Goal: Task Accomplishment & Management: Use online tool/utility

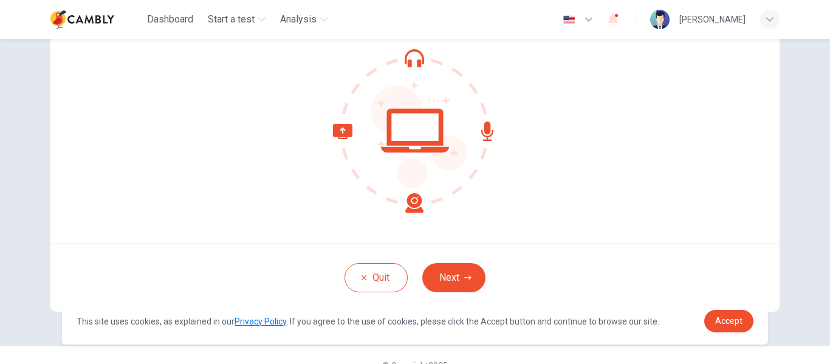
scroll to position [142, 0]
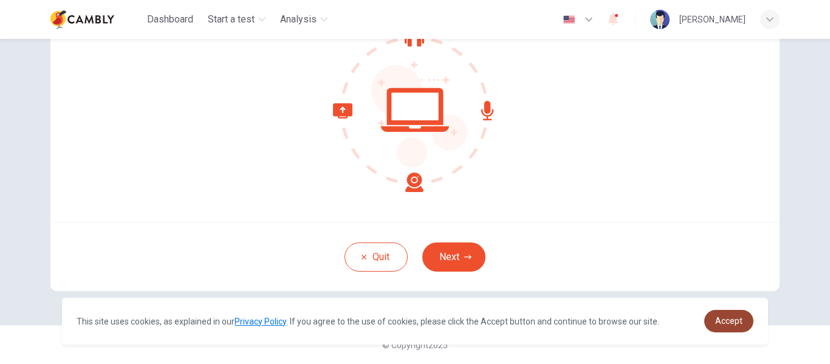
click at [718, 310] on link "Accept" at bounding box center [728, 321] width 49 height 22
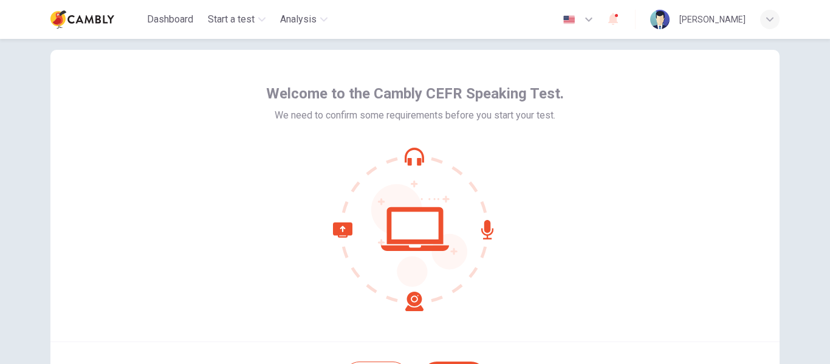
scroll to position [21, 0]
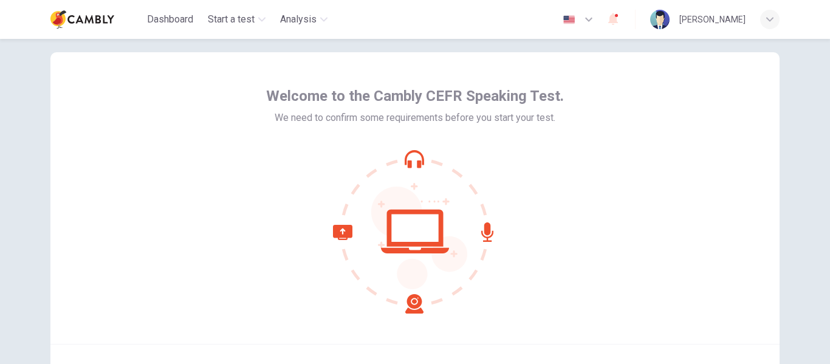
click at [489, 97] on span "Welcome to the Cambly CEFR Speaking Test." at bounding box center [415, 95] width 298 height 19
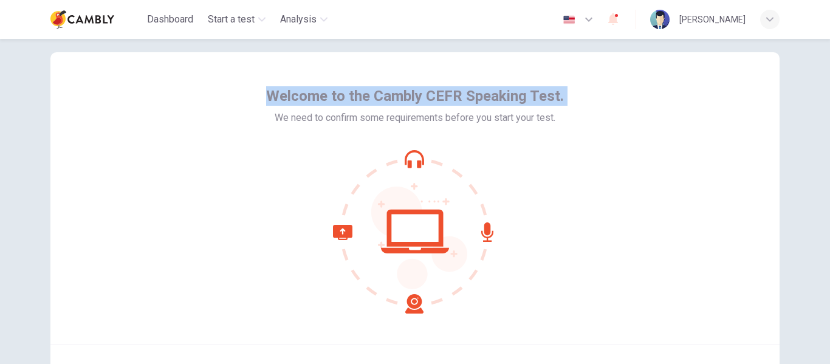
click at [489, 97] on span "Welcome to the Cambly CEFR Speaking Test." at bounding box center [415, 95] width 298 height 19
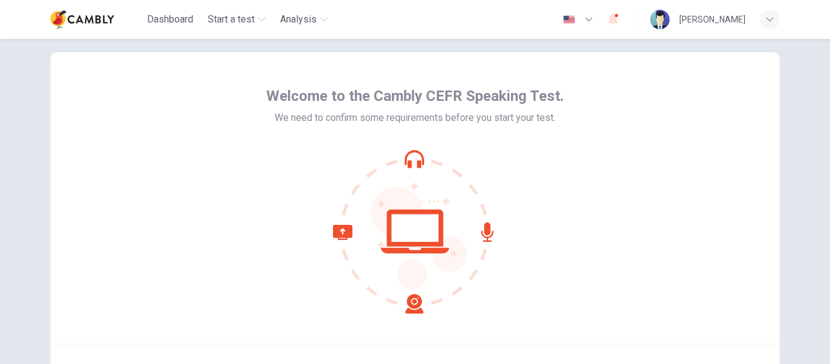
click at [458, 114] on span "We need to confirm some requirements before you start your test." at bounding box center [415, 118] width 281 height 15
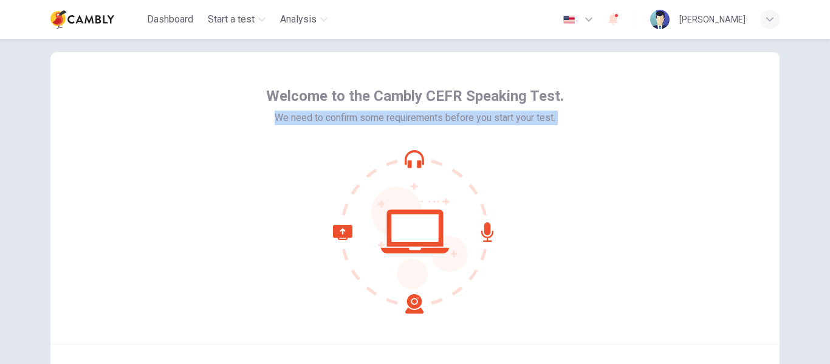
click at [458, 114] on span "We need to confirm some requirements before you start your test." at bounding box center [415, 118] width 281 height 15
click at [500, 132] on div "Welcome to the Cambly CEFR Speaking Test. We need to confirm some requirements …" at bounding box center [415, 199] width 298 height 227
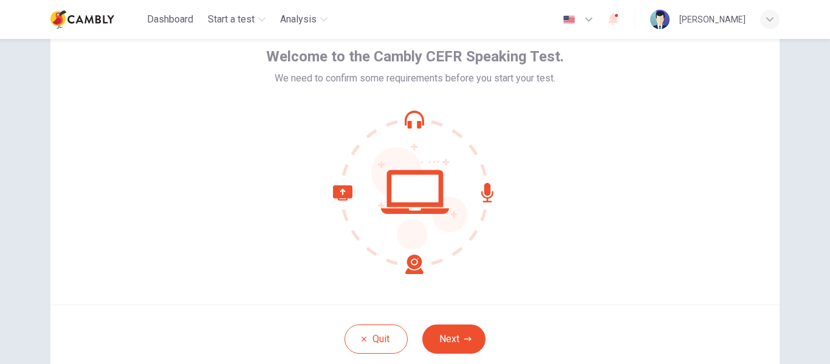
scroll to position [81, 0]
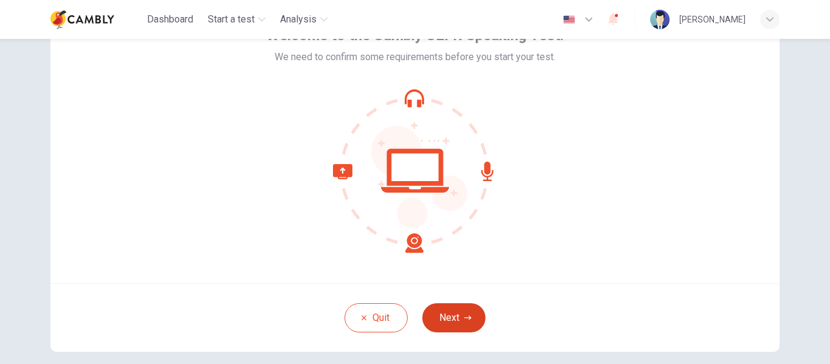
click at [458, 314] on button "Next" at bounding box center [453, 317] width 63 height 29
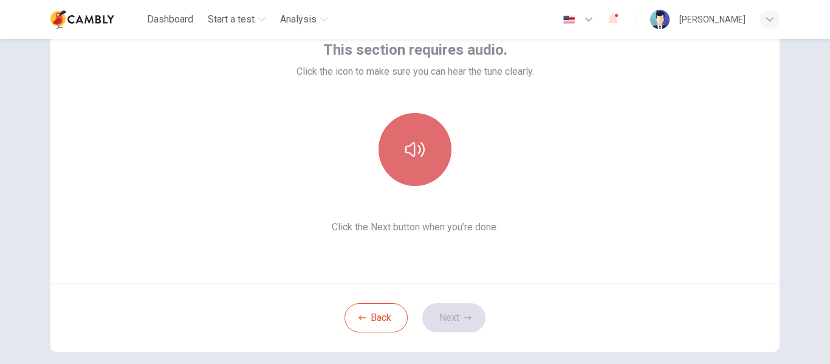
click at [431, 154] on button "button" at bounding box center [415, 149] width 73 height 73
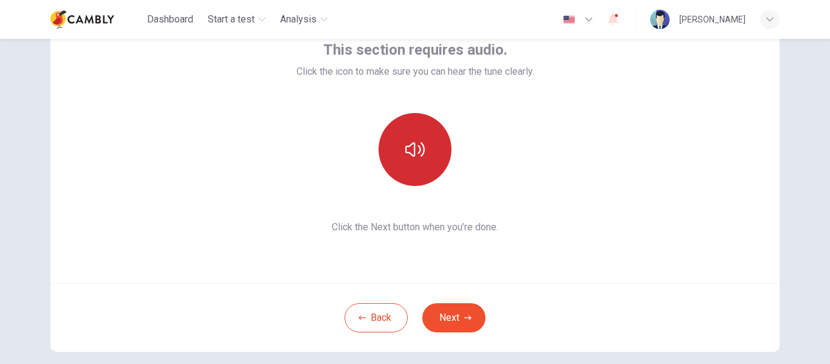
click at [431, 154] on button "button" at bounding box center [415, 149] width 73 height 73
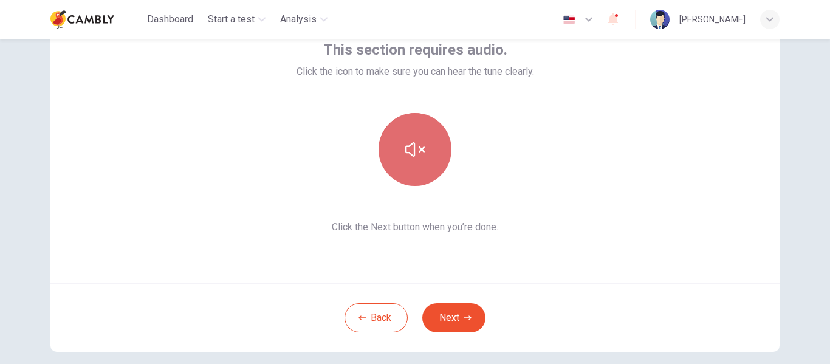
click at [431, 154] on button "button" at bounding box center [415, 149] width 73 height 73
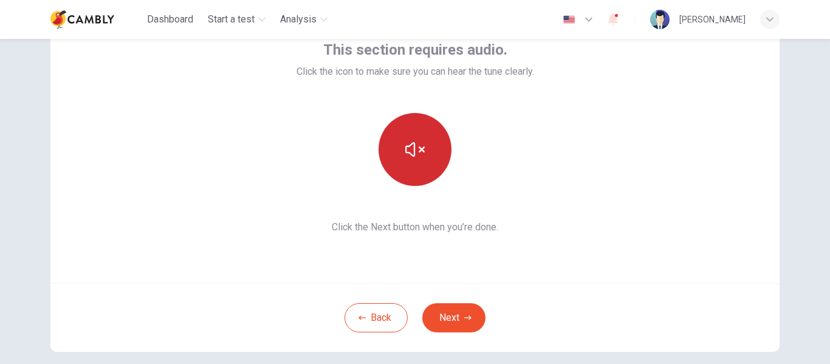
click at [431, 154] on button "button" at bounding box center [415, 149] width 73 height 73
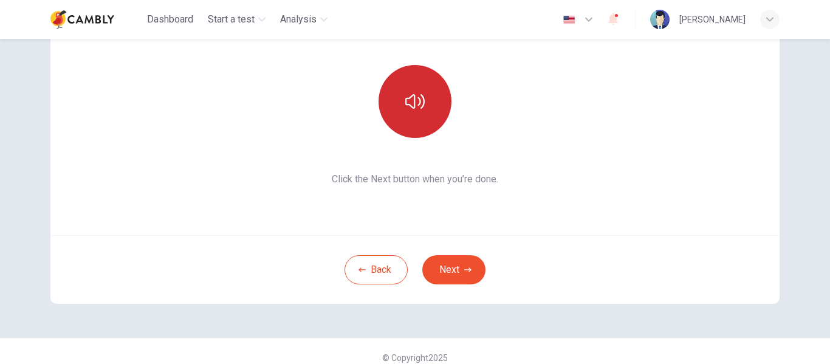
scroll to position [142, 0]
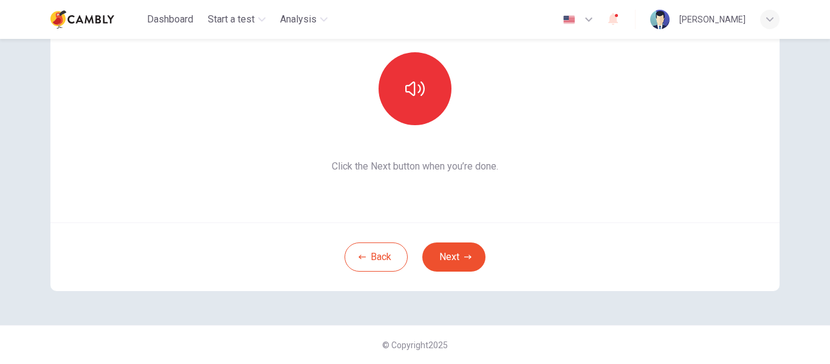
click at [426, 54] on div at bounding box center [414, 88] width 131 height 73
click at [417, 109] on button "button" at bounding box center [415, 88] width 73 height 73
click at [444, 264] on button "Next" at bounding box center [453, 256] width 63 height 29
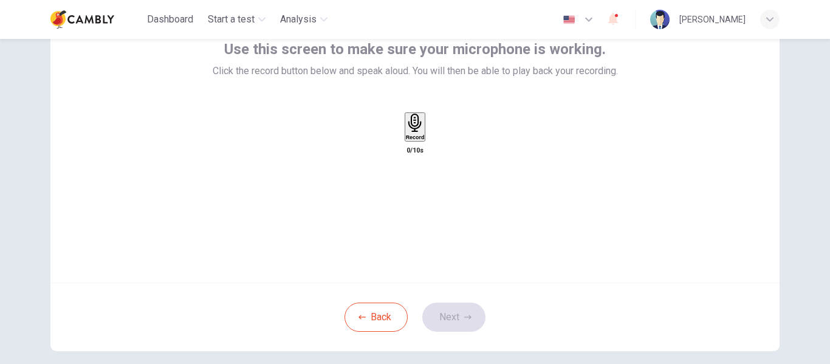
scroll to position [81, 0]
click at [425, 141] on div "Record" at bounding box center [415, 127] width 19 height 27
click at [462, 309] on button "Next" at bounding box center [453, 317] width 63 height 29
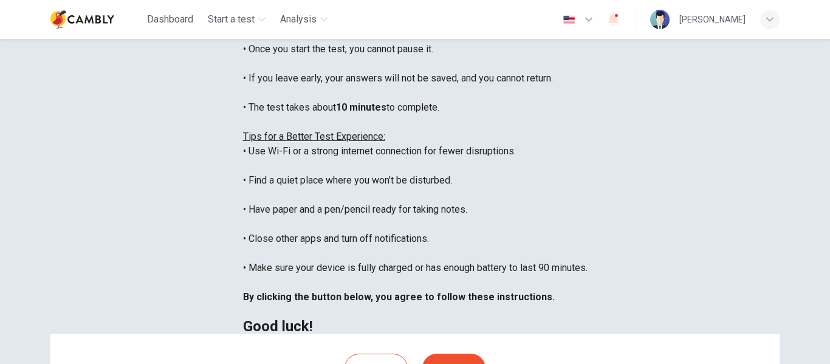
scroll to position [69, 0]
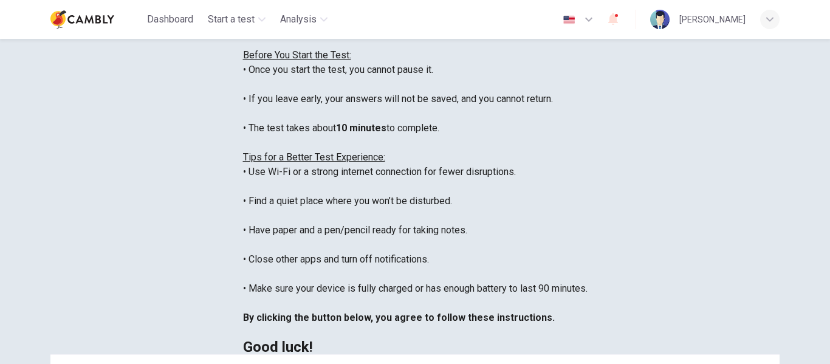
click at [243, 109] on div "You are about to start a CEFR Speaking Test . Before You Start the Test: • Once…" at bounding box center [415, 186] width 345 height 335
drag, startPoint x: 265, startPoint y: 112, endPoint x: 256, endPoint y: 120, distance: 12.1
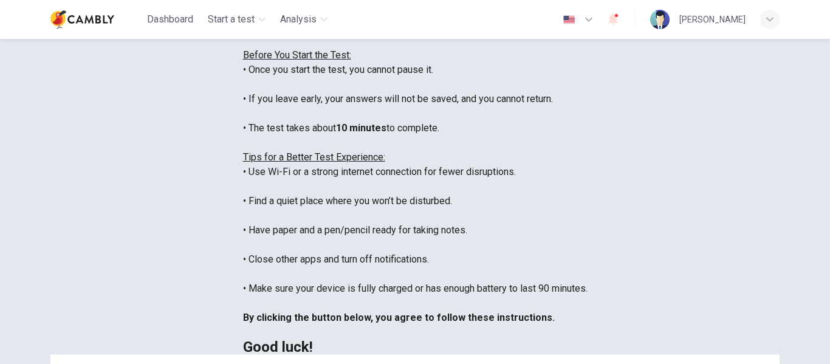
click at [256, 120] on div "You are about to start a CEFR Speaking Test . Before You Start the Test: • Once…" at bounding box center [415, 186] width 345 height 335
click at [243, 149] on div "You are about to start a CEFR Speaking Test . Before You Start the Test: • Once…" at bounding box center [415, 186] width 345 height 335
click at [243, 163] on div "You are about to start a CEFR Speaking Test . Before You Start the Test: • Once…" at bounding box center [415, 186] width 345 height 335
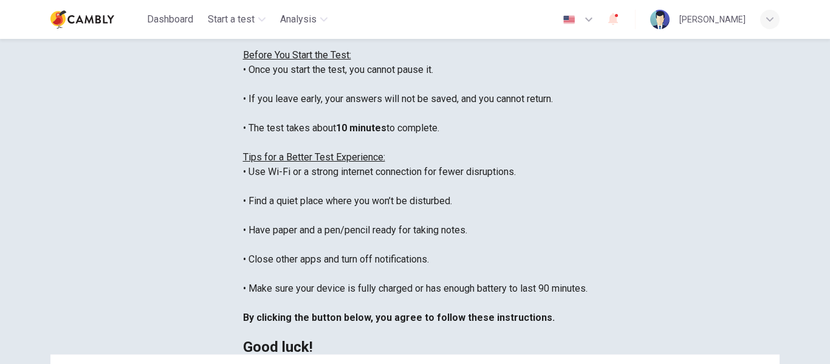
click at [261, 184] on div "You are about to start a CEFR Speaking Test . Before You Start the Test: • Once…" at bounding box center [415, 186] width 345 height 335
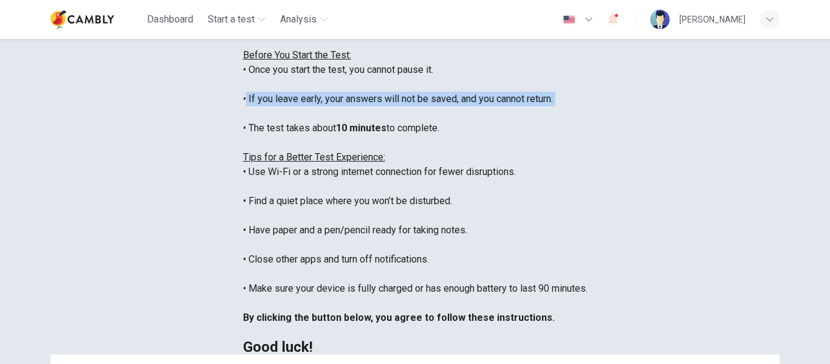
click at [261, 184] on div "You are about to start a CEFR Speaking Test . Before You Start the Test: • Once…" at bounding box center [415, 186] width 345 height 335
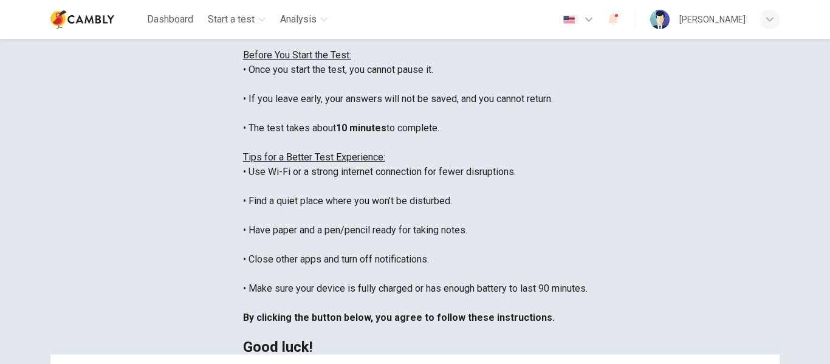
click at [246, 212] on div "You are about to start a CEFR Speaking Test . Before You Start the Test: • Once…" at bounding box center [415, 186] width 345 height 335
click at [243, 215] on div "You are about to start a CEFR Speaking Test . Before You Start the Test: • Once…" at bounding box center [415, 186] width 345 height 335
drag, startPoint x: 207, startPoint y: 202, endPoint x: 343, endPoint y: 218, distance: 137.0
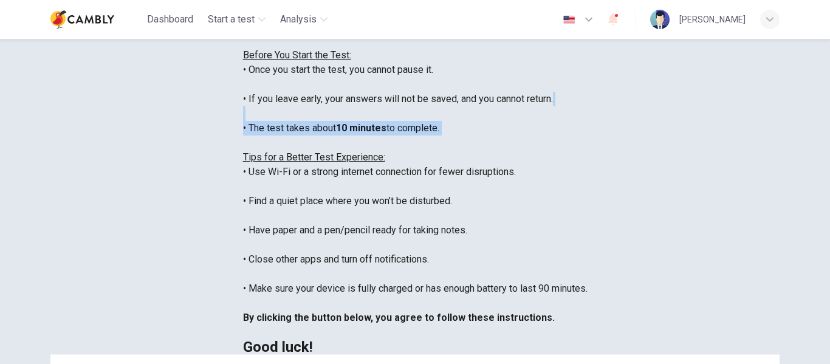
click at [343, 218] on div "You are about to start a CEFR Speaking Test . Before You Start the Test: • Once…" at bounding box center [415, 186] width 345 height 335
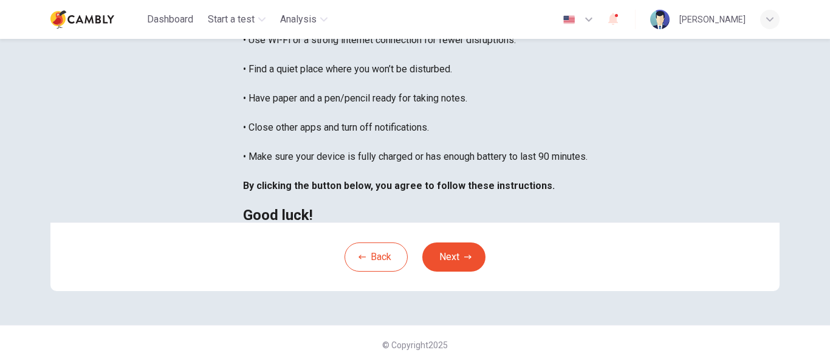
scroll to position [251, 0]
click at [243, 81] on div "You are about to start a CEFR Speaking Test . Before You Start the Test: • Once…" at bounding box center [415, 54] width 345 height 335
click at [243, 122] on div "You are about to start a CEFR Speaking Test . Before You Start the Test: • Once…" at bounding box center [415, 54] width 345 height 335
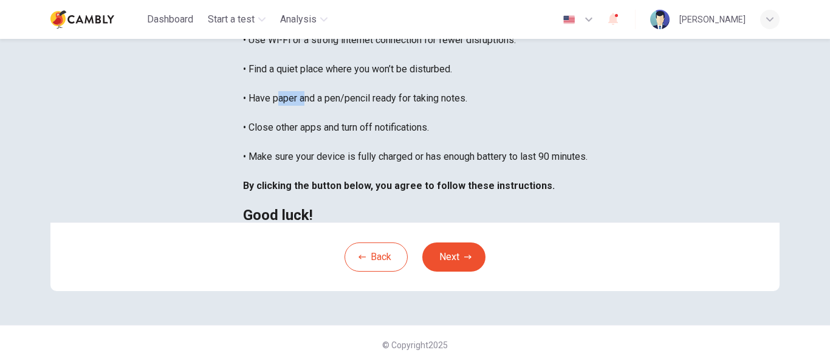
click at [243, 122] on div "You are about to start a CEFR Speaking Test . Before You Start the Test: • Once…" at bounding box center [415, 54] width 345 height 335
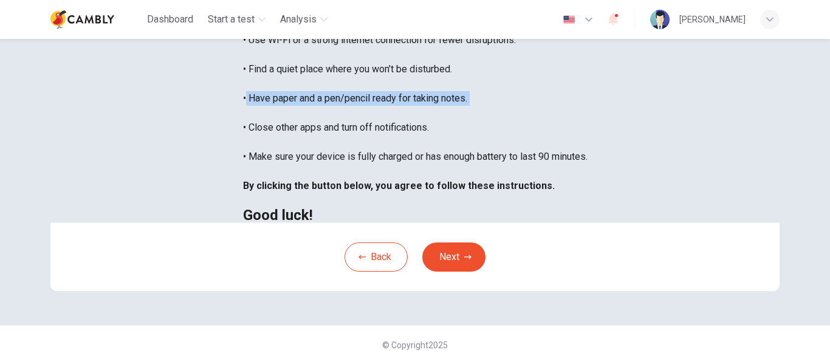
click at [243, 122] on div "You are about to start a CEFR Speaking Test . Before You Start the Test: • Once…" at bounding box center [415, 54] width 345 height 335
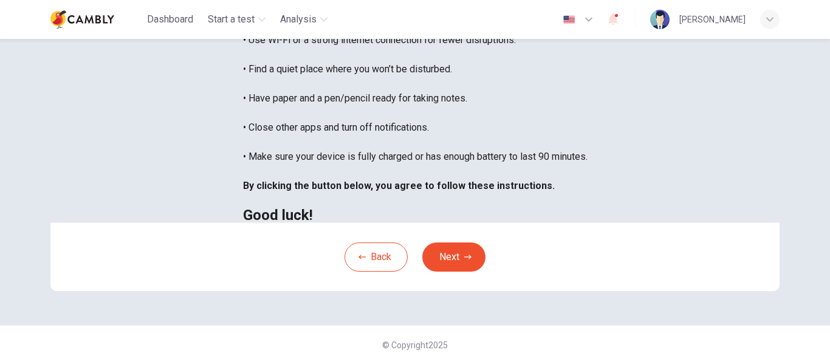
click at [243, 156] on div "You are about to start a CEFR Speaking Test . Before You Start the Test: • Once…" at bounding box center [415, 54] width 345 height 335
click at [243, 173] on div "You are about to start a CEFR Speaking Test . Before You Start the Test: • Once…" at bounding box center [415, 54] width 345 height 335
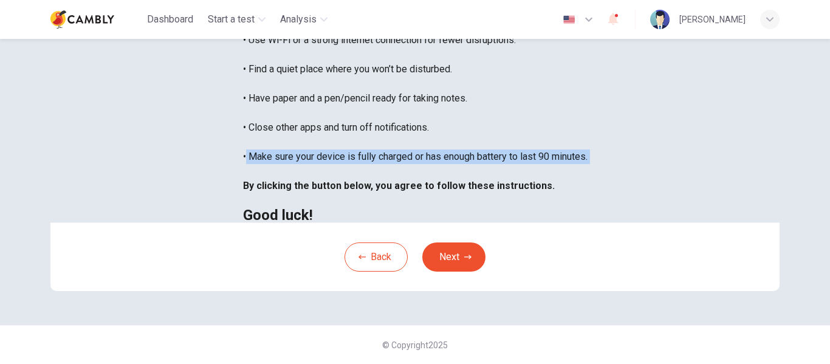
click at [243, 173] on div "You are about to start a CEFR Speaking Test . Before You Start the Test: • Once…" at bounding box center [415, 54] width 345 height 335
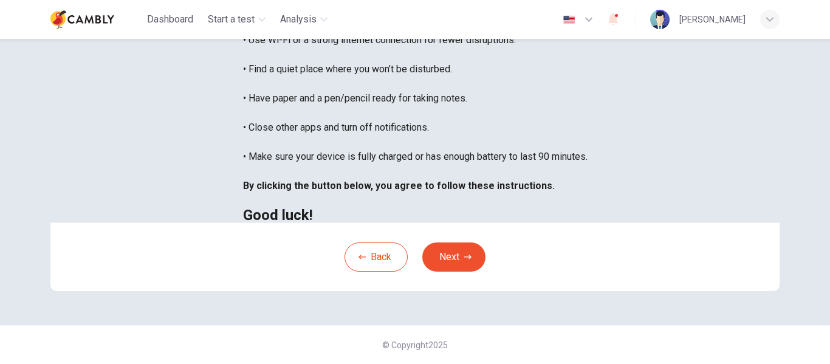
click at [263, 191] on b "By clicking the button below, you agree to follow these instructions." at bounding box center [399, 186] width 312 height 12
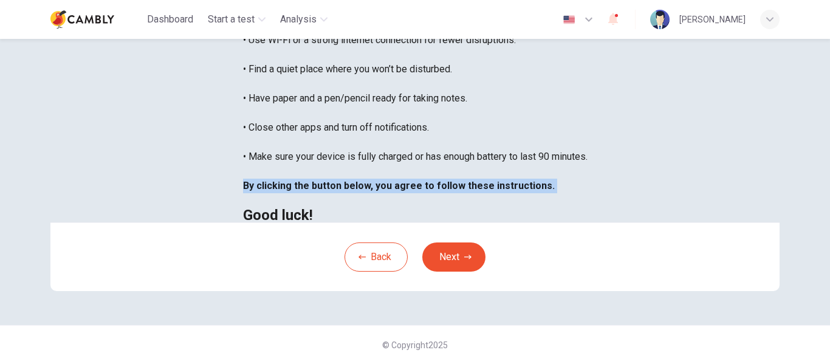
click at [263, 191] on b "By clicking the button below, you agree to follow these instructions." at bounding box center [399, 186] width 312 height 12
click at [243, 221] on div "You are about to start a CEFR Speaking Test . Before You Start the Test: • Once…" at bounding box center [415, 54] width 345 height 335
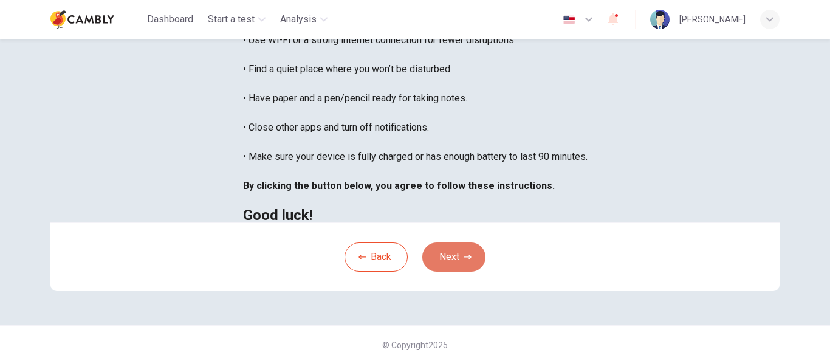
click at [464, 261] on icon "button" at bounding box center [467, 256] width 7 height 7
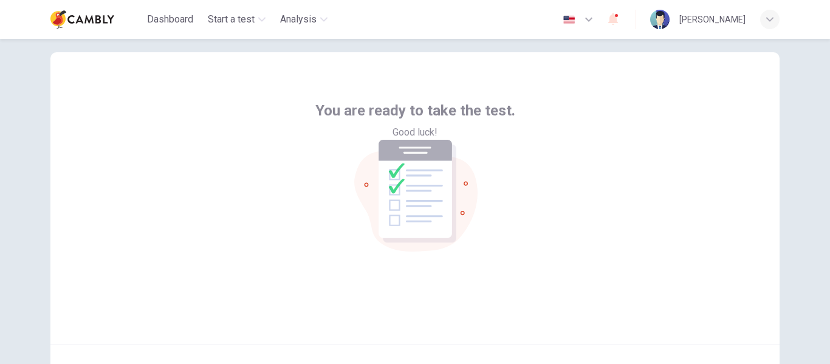
scroll to position [142, 0]
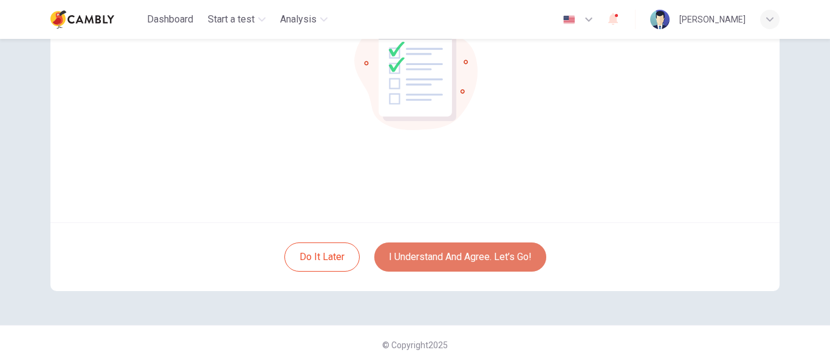
click at [433, 260] on button "I understand and agree. Let’s go!" at bounding box center [460, 256] width 172 height 29
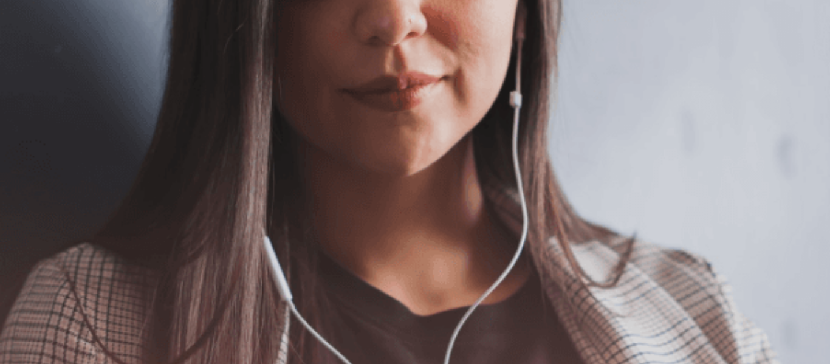
scroll to position [122, 0]
drag, startPoint x: 122, startPoint y: 139, endPoint x: 260, endPoint y: 134, distance: 138.0
click at [148, 77] on span "The Speaking Test will begin soon." at bounding box center [74, 72] width 148 height 12
drag, startPoint x: 86, startPoint y: 174, endPoint x: 225, endPoint y: 176, distance: 139.2
click at [219, 176] on span "Use a headset if available (recommended for best audio quality). Ensure your mi…" at bounding box center [137, 129] width 274 height 99
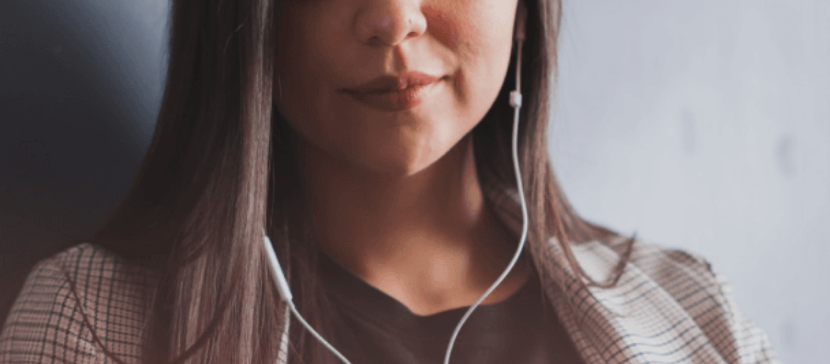
scroll to position [110, 0]
click at [35, 63] on button "Continue" at bounding box center [17, 86] width 35 height 46
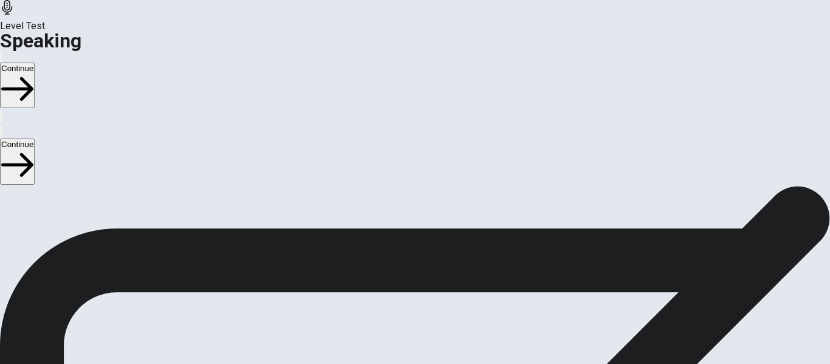
scroll to position [171, 0]
click at [437, 223] on div "Stop Recording" at bounding box center [415, 300] width 43 height 154
click at [433, 216] on icon at bounding box center [415, 234] width 36 height 36
click at [433, 216] on div at bounding box center [415, 236] width 36 height 41
click at [35, 63] on button "Continue" at bounding box center [17, 86] width 35 height 46
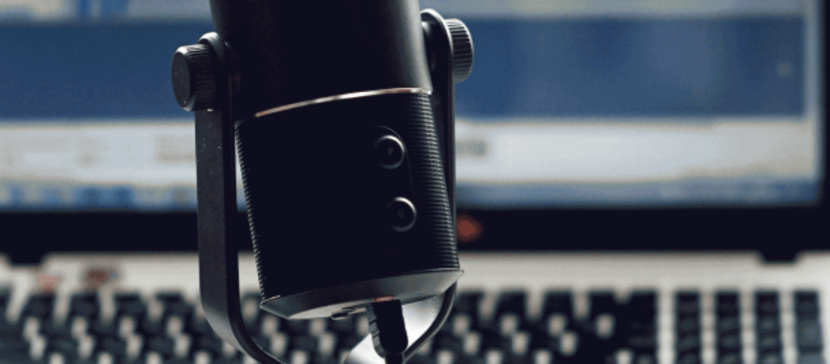
drag, startPoint x: 105, startPoint y: 151, endPoint x: 231, endPoint y: 148, distance: 125.8
click at [231, 145] on span "The Speaking Test will start now. There are 3 questions in this section. Import…" at bounding box center [223, 89] width 447 height 114
drag, startPoint x: 96, startPoint y: 173, endPoint x: 219, endPoint y: 167, distance: 123.5
click at [219, 145] on span "The Speaking Test will start now. There are 3 questions in this section. Import…" at bounding box center [223, 89] width 447 height 114
click at [181, 145] on span "The Speaking Test will start now. There are 3 questions in this section. Import…" at bounding box center [223, 89] width 447 height 114
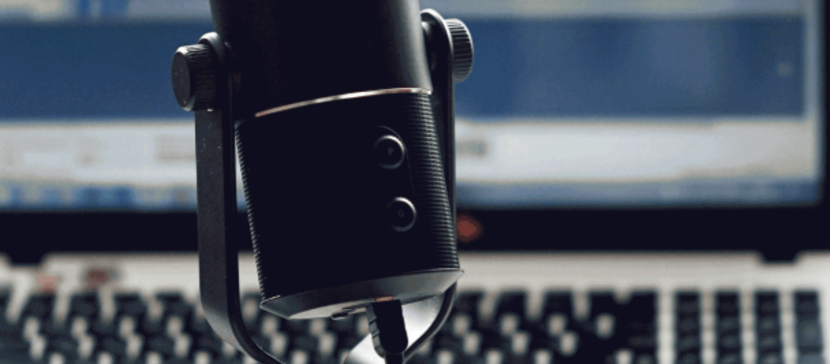
click at [184, 145] on span "The Speaking Test will start now. There are 3 questions in this section. Import…" at bounding box center [223, 89] width 447 height 114
click at [163, 145] on span "The Speaking Test will start now. There are 3 questions in this section. Import…" at bounding box center [223, 89] width 447 height 114
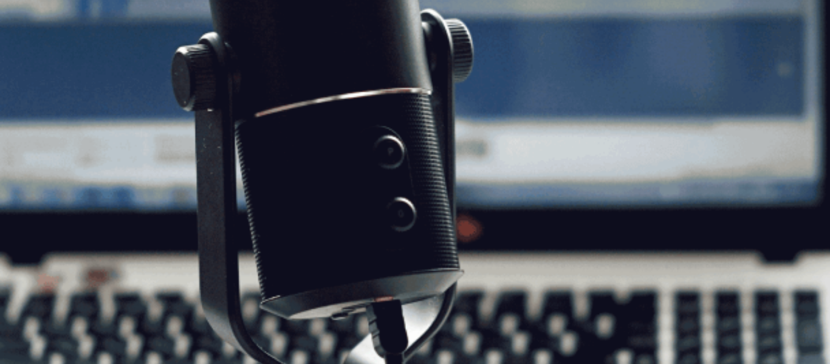
click at [163, 145] on span "The Speaking Test will start now. There are 3 questions in this section. Import…" at bounding box center [223, 89] width 447 height 114
click at [35, 63] on button "Continue" at bounding box center [17, 86] width 35 height 46
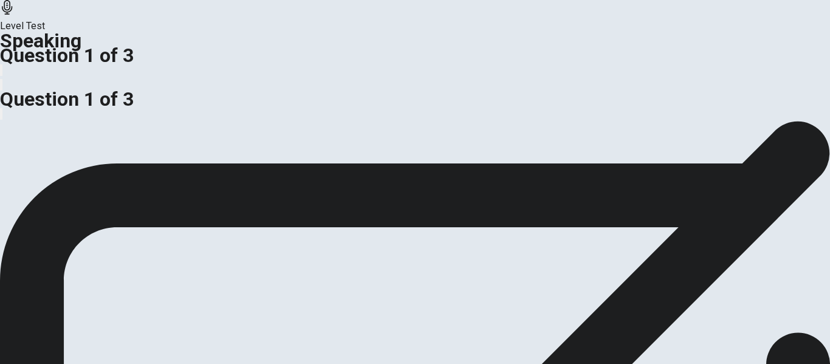
scroll to position [182, 0]
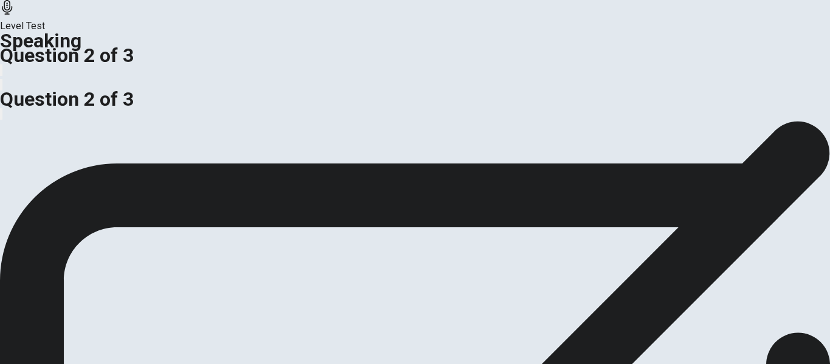
drag, startPoint x: 184, startPoint y: 119, endPoint x: 86, endPoint y: 97, distance: 99.5
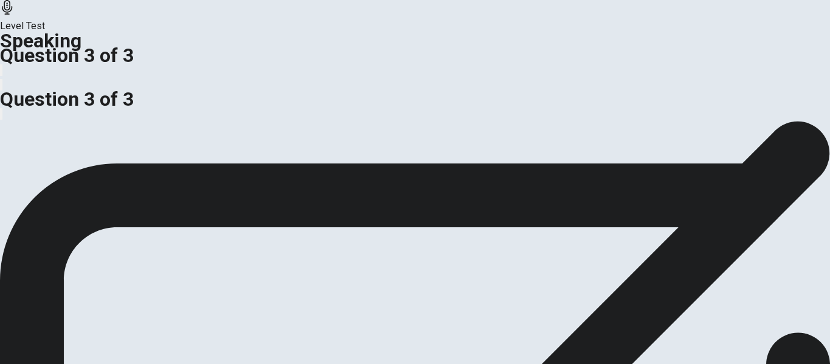
click at [86, 66] on span "Should companies promote employees from within or hire from outside the organiz…" at bounding box center [189, 60] width 379 height 12
drag, startPoint x: 81, startPoint y: 99, endPoint x: 167, endPoint y: 109, distance: 86.8
click at [147, 82] on div "Should companies promote employees from within or hire from outside the organiz…" at bounding box center [415, 67] width 830 height 29
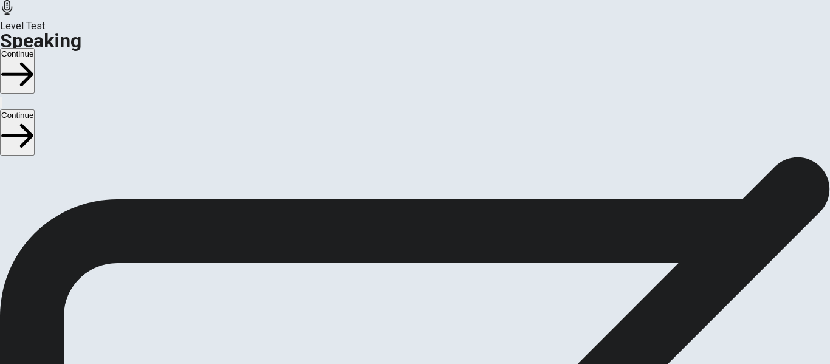
click at [35, 48] on button "Continue" at bounding box center [17, 71] width 35 height 46
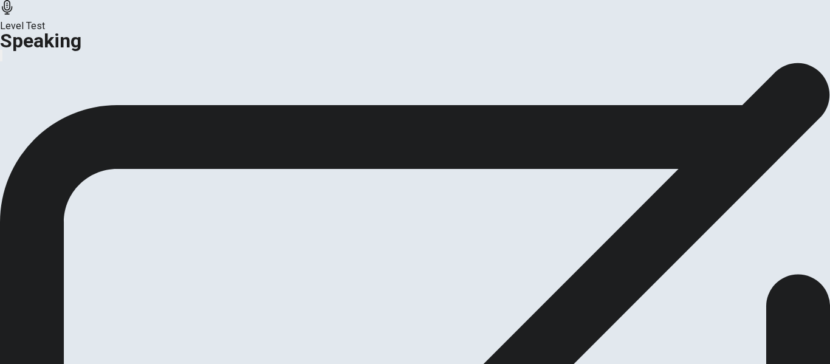
click at [173, 55] on span "This is the end of your Speaking test. Click on Analysis to see your score. Cli…" at bounding box center [86, 20] width 173 height 70
drag, startPoint x: 385, startPoint y: 112, endPoint x: 439, endPoint y: 114, distance: 53.5
click at [173, 55] on span "This is the end of your Speaking test. Click on Analysis to see your score. Cli…" at bounding box center [86, 20] width 173 height 70
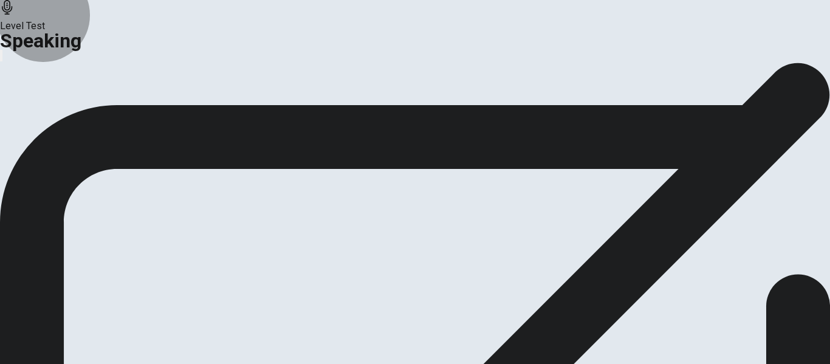
click at [47, 74] on button "Analysis" at bounding box center [23, 65] width 47 height 16
